Goal: Transaction & Acquisition: Purchase product/service

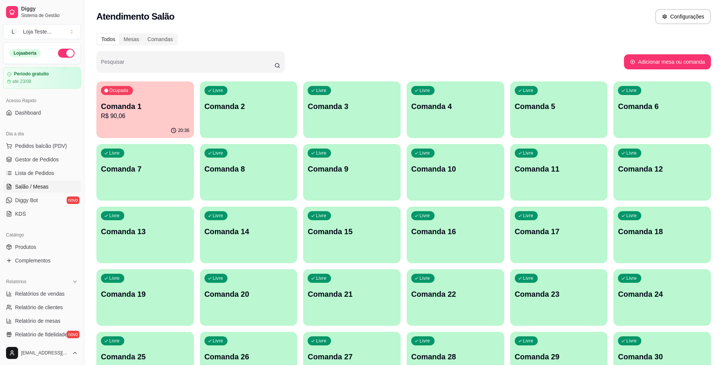
click at [229, 114] on div "Livre Comanda 2" at bounding box center [249, 104] width 98 height 47
click at [174, 118] on p "R$ 90,06" at bounding box center [145, 115] width 89 height 9
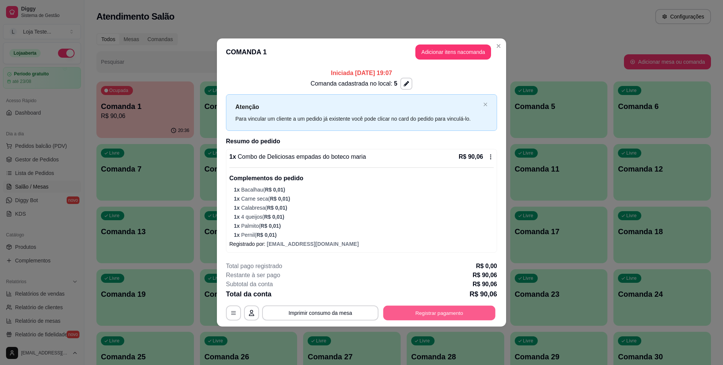
click at [446, 319] on button "Registrar pagamento" at bounding box center [439, 312] width 112 height 15
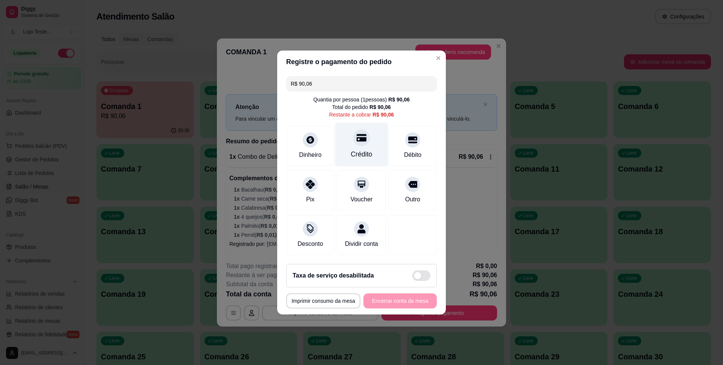
click at [362, 147] on div "Crédito" at bounding box center [361, 144] width 53 height 44
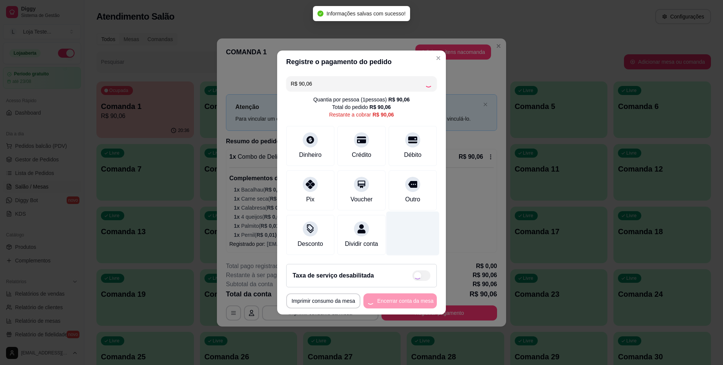
type input "R$ 0,00"
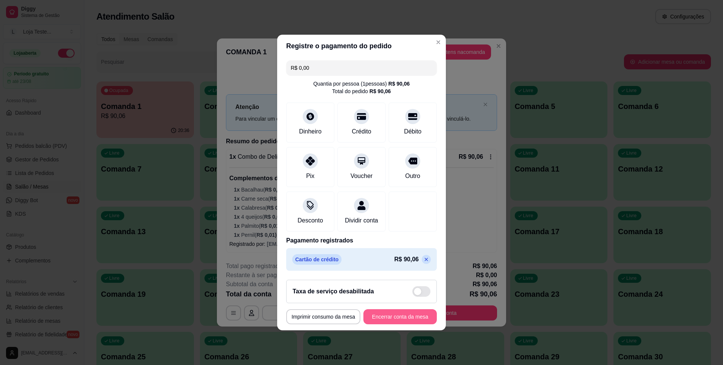
click at [403, 321] on button "Encerrar conta da mesa" at bounding box center [399, 316] width 73 height 15
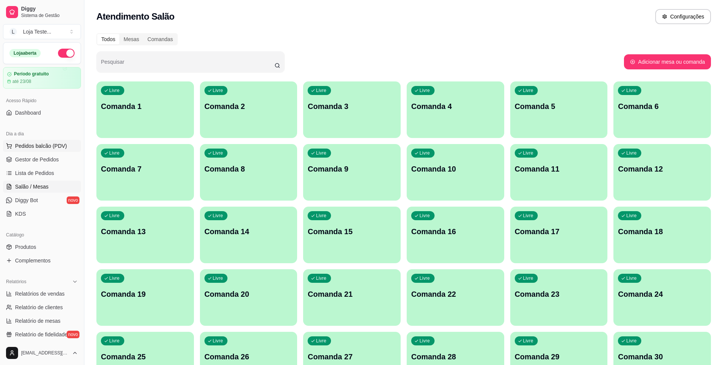
click at [38, 145] on span "Pedidos balcão (PDV)" at bounding box center [41, 146] width 52 height 8
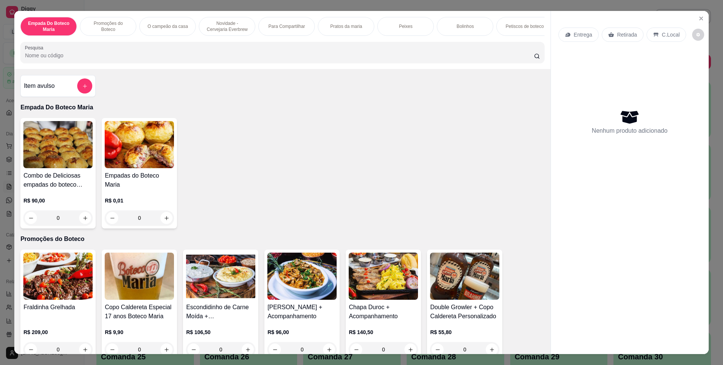
click at [666, 43] on div "Entrega Retirada C.Local" at bounding box center [630, 34] width 143 height 26
click at [667, 35] on p "C.Local" at bounding box center [671, 35] width 18 height 8
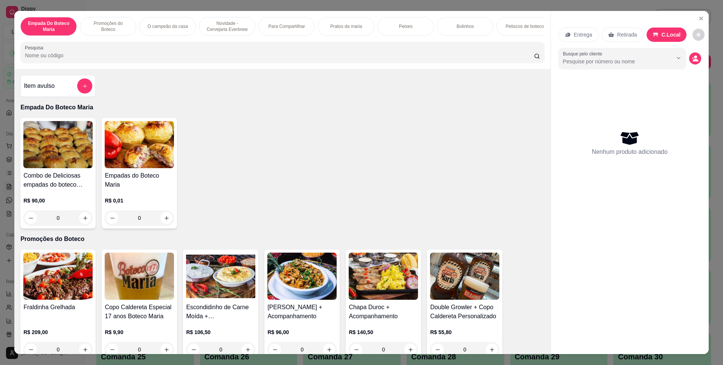
click at [169, 215] on div "0" at bounding box center [139, 217] width 69 height 15
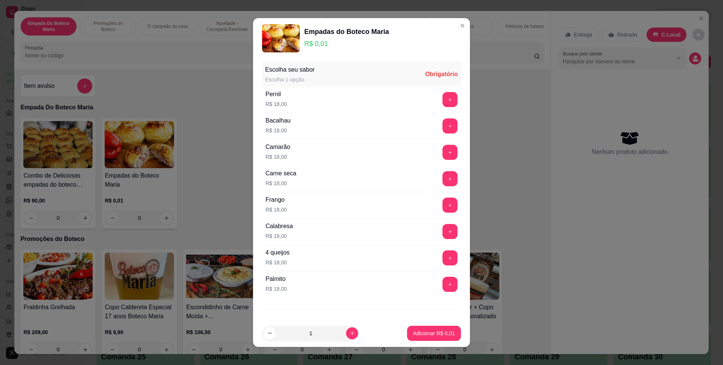
click at [455, 101] on button "+" at bounding box center [450, 99] width 15 height 15
click at [441, 332] on p "Adicionar R$ 18,01" at bounding box center [432, 333] width 45 height 8
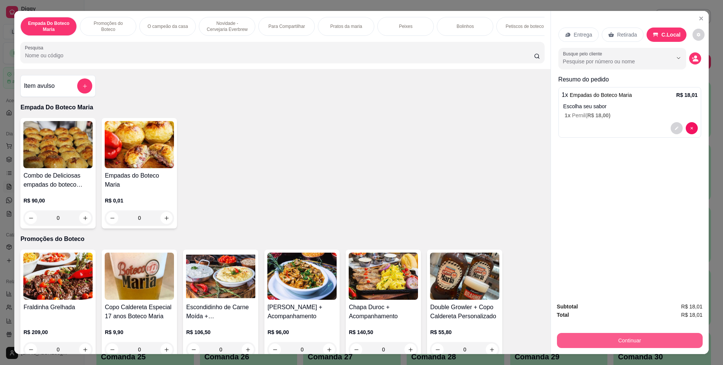
click at [623, 337] on button "Continuar" at bounding box center [630, 340] width 146 height 15
